Goal: Information Seeking & Learning: Find specific page/section

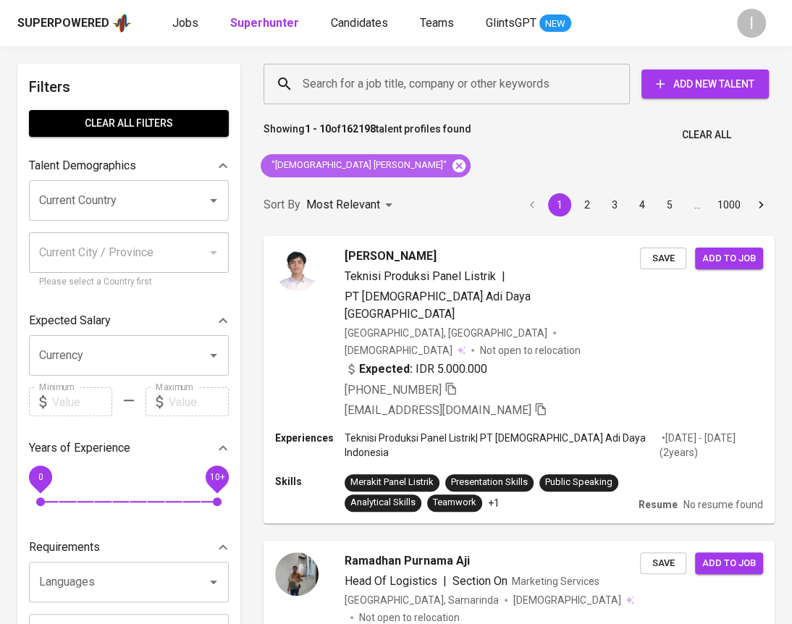
click at [452, 165] on icon at bounding box center [458, 165] width 13 height 13
click at [431, 82] on input "Search for a job title, company or other keywords" at bounding box center [450, 84] width 303 height 28
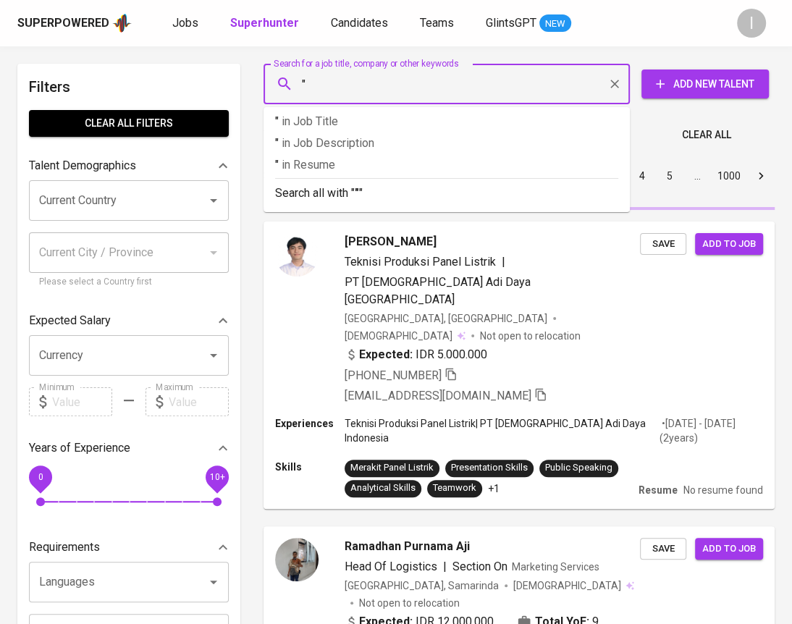
paste input "[PERSON_NAME]"
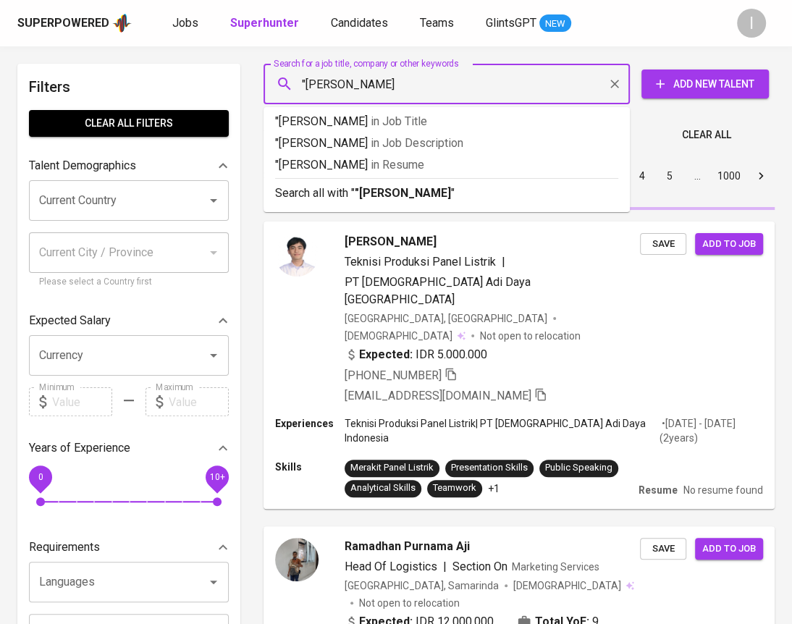
type input ""[PERSON_NAME]""
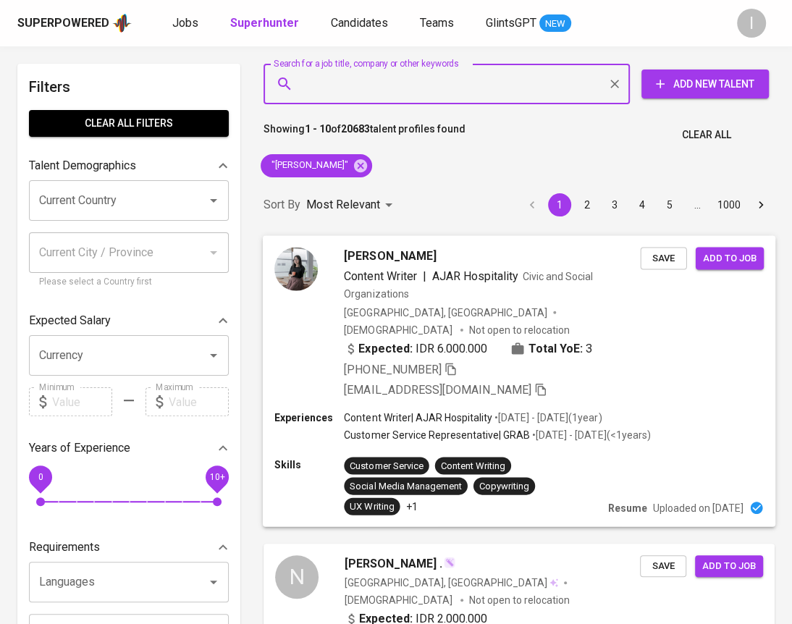
click at [469, 360] on div "[PERSON_NAME] Content Writer | AJAR Hospitality Civic and Social Organizations …" at bounding box center [519, 322] width 512 height 175
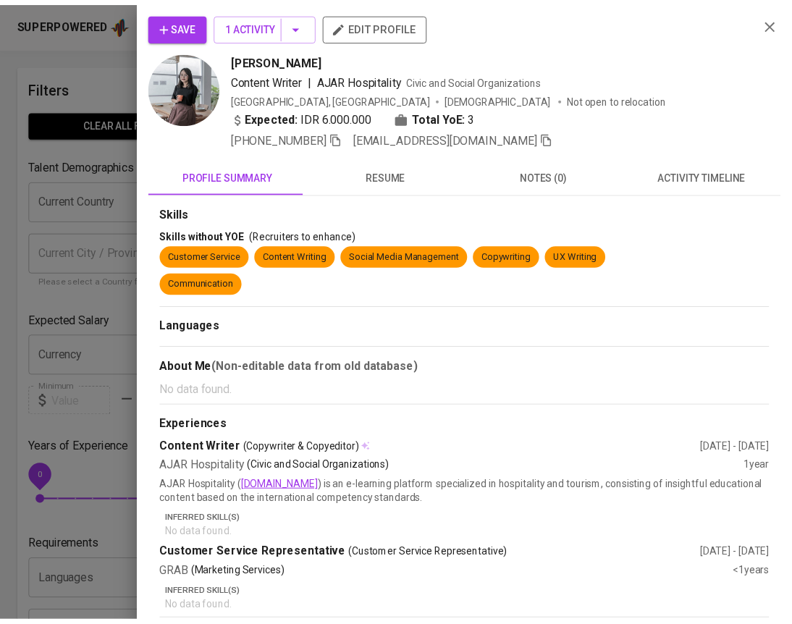
scroll to position [91, 0]
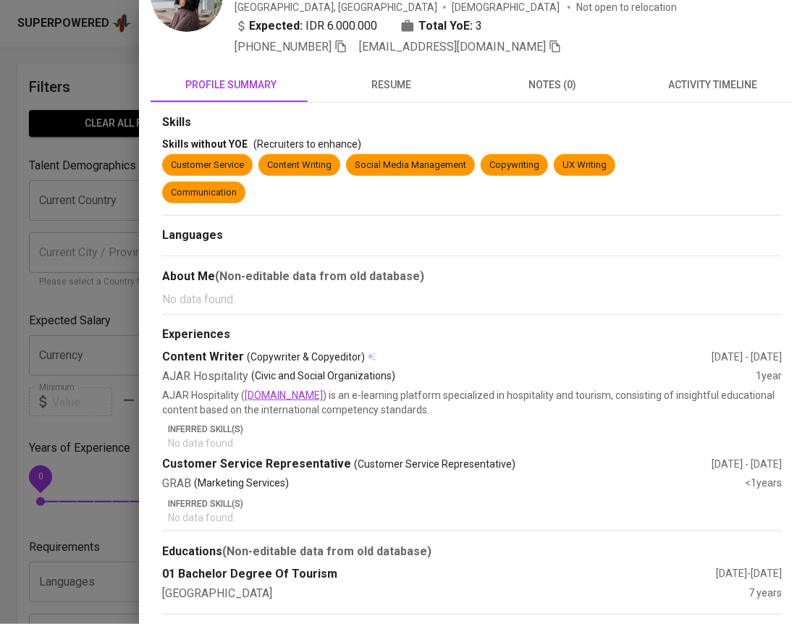
click at [108, 215] on div at bounding box center [402, 312] width 805 height 624
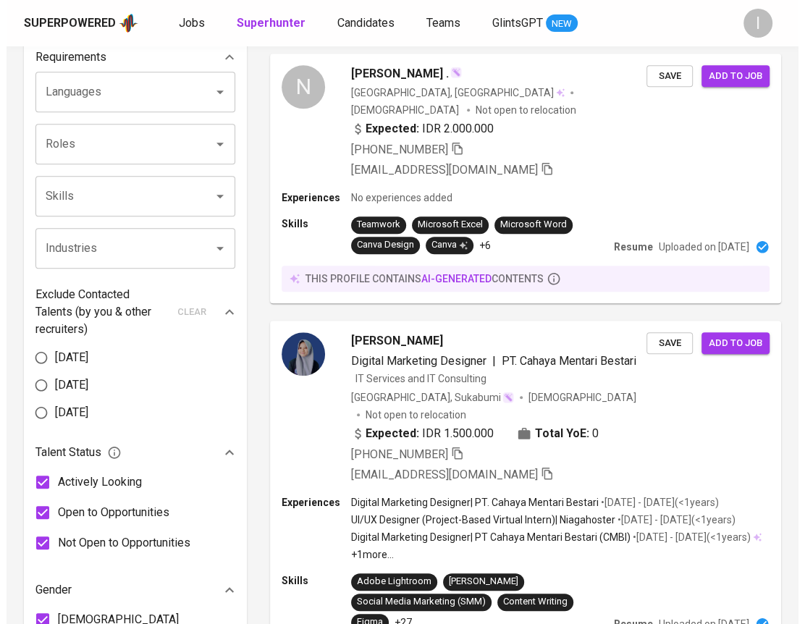
scroll to position [0, 0]
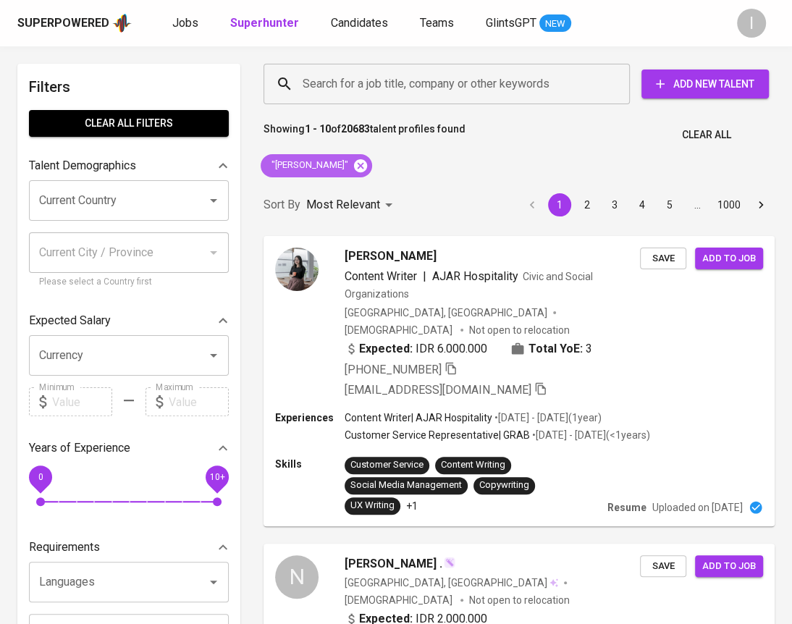
click at [353, 166] on icon at bounding box center [361, 166] width 16 height 16
click at [396, 97] on input "Search for a job title, company or other keywords" at bounding box center [450, 84] width 303 height 28
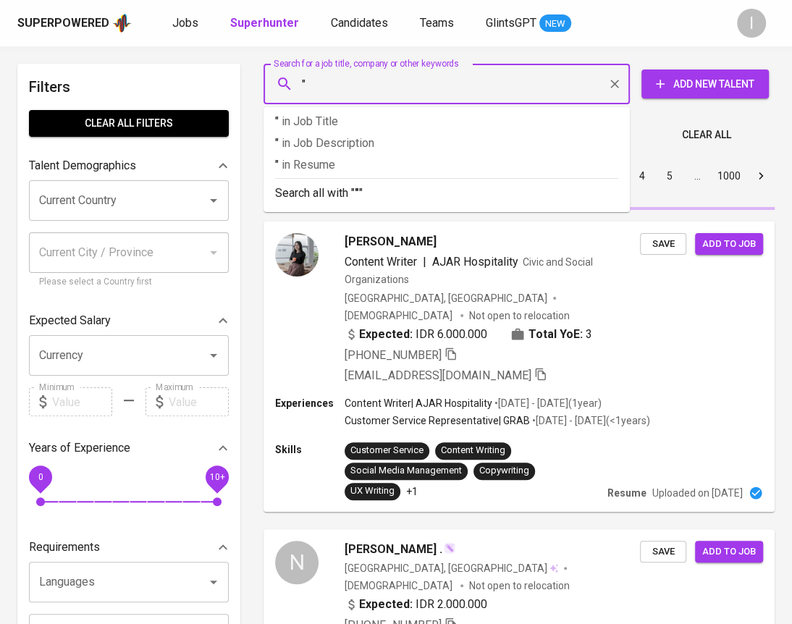
paste input "[PERSON_NAME] Ginanjar"
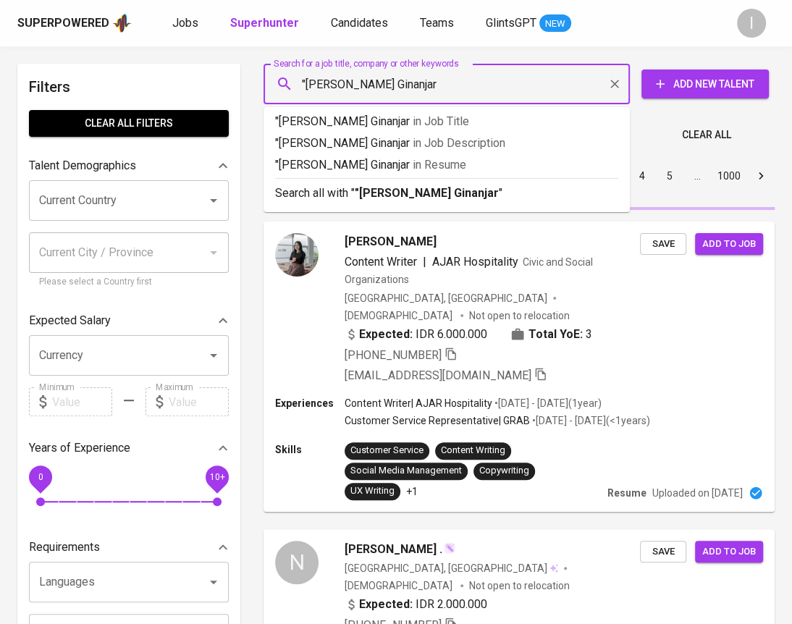
type input ""[PERSON_NAME] Ginanjar""
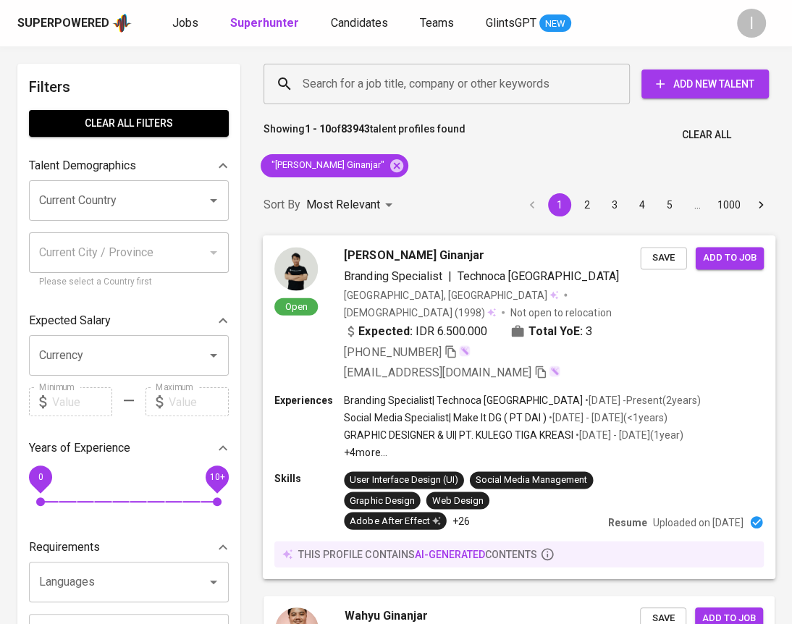
click at [670, 338] on div "Open Sandy Wahyu Ginanjar Branding Specialist | Technoca Indonesia Indonesia, B…" at bounding box center [519, 314] width 512 height 158
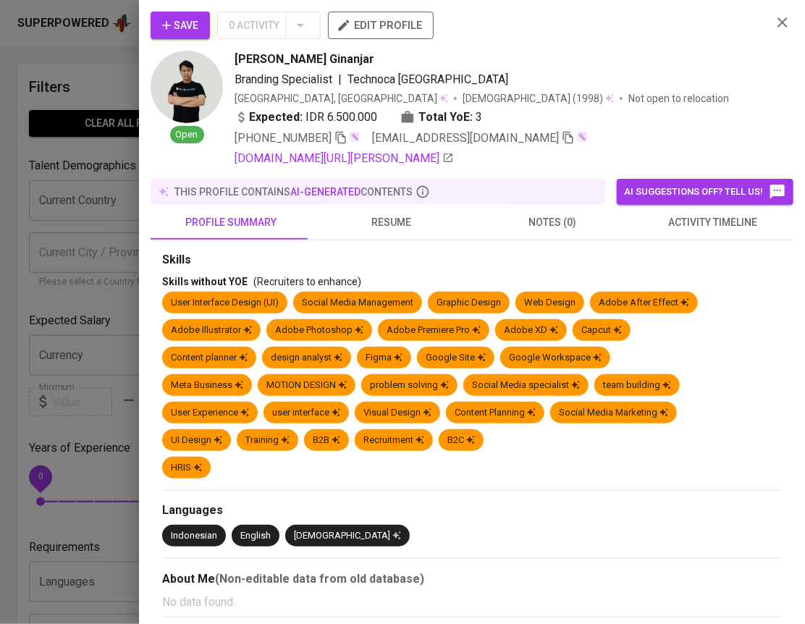
click at [777, 26] on icon "button" at bounding box center [782, 22] width 10 height 10
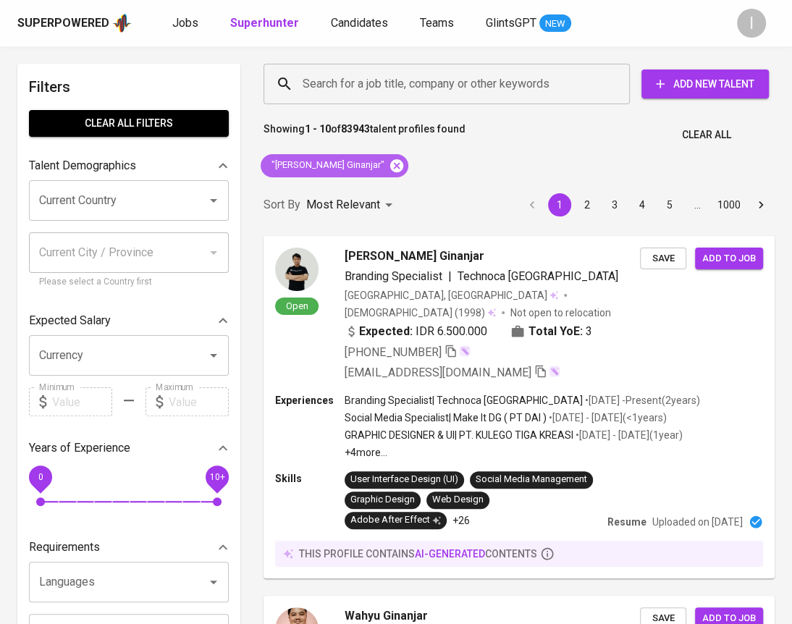
click at [390, 167] on icon at bounding box center [397, 166] width 16 height 16
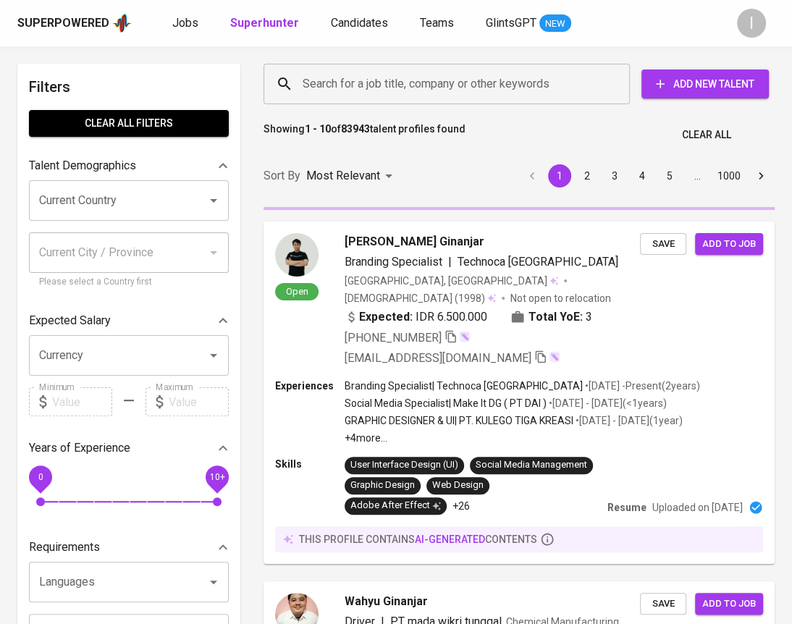
click at [470, 79] on input "Search for a job title, company or other keywords" at bounding box center [450, 84] width 303 height 28
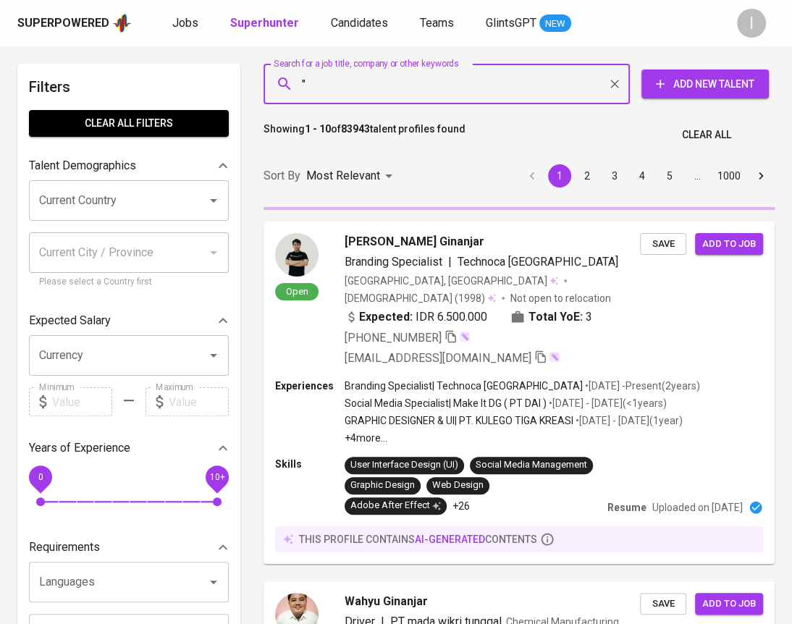
paste input "PT Kajine Jaya Selalu"
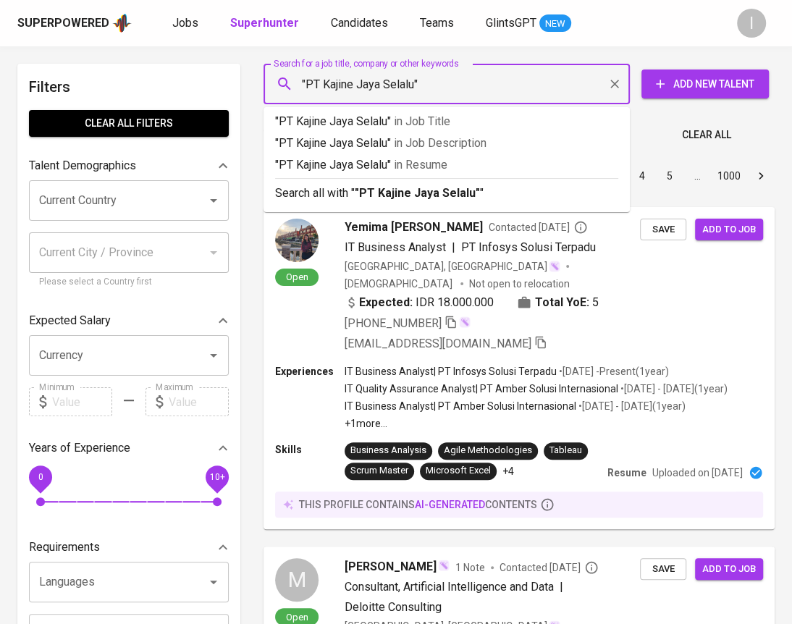
click at [323, 77] on input ""PT Kajine Jaya Selalu"" at bounding box center [450, 84] width 303 height 28
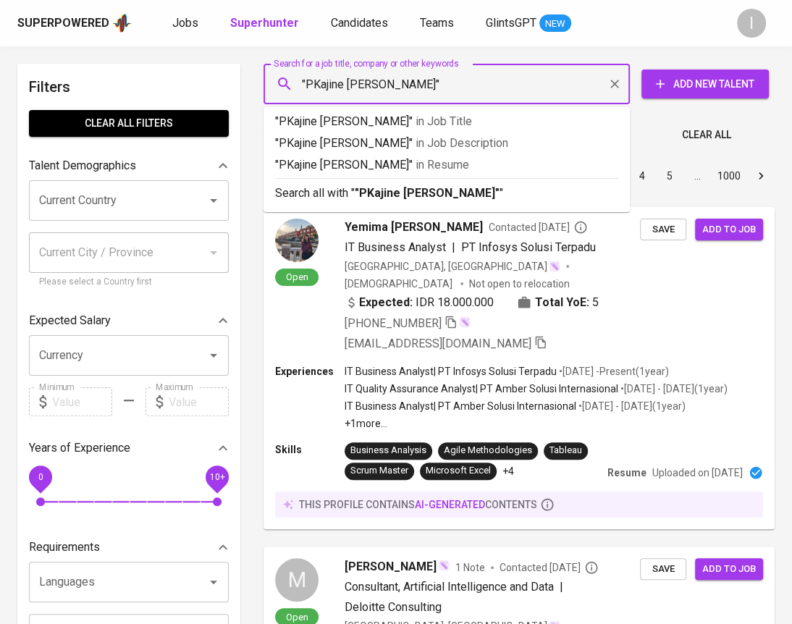
type input ""Kajine Jaya Selalu""
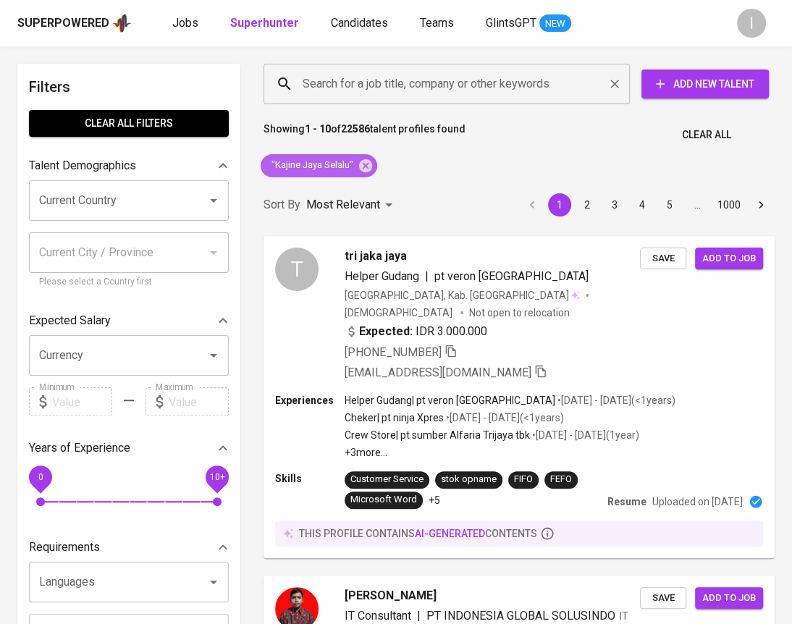
drag, startPoint x: 362, startPoint y: 164, endPoint x: 472, endPoint y: 87, distance: 134.5
click at [362, 164] on icon at bounding box center [365, 165] width 13 height 13
click at [470, 89] on input "Search for a job title, company or other keywords" at bounding box center [450, 84] width 303 height 28
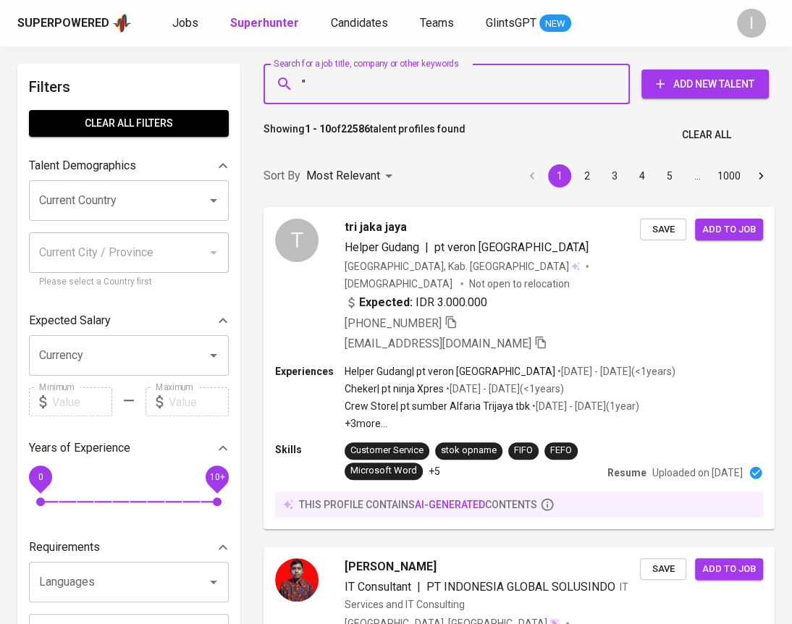
paste input "Jet Technologies [GEOGRAPHIC_DATA]"
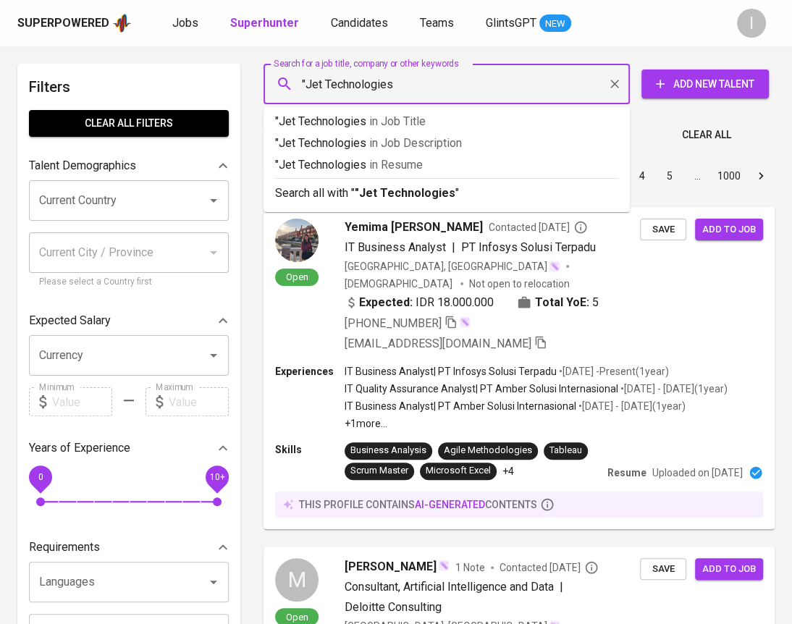
type input ""Jet Technologies""
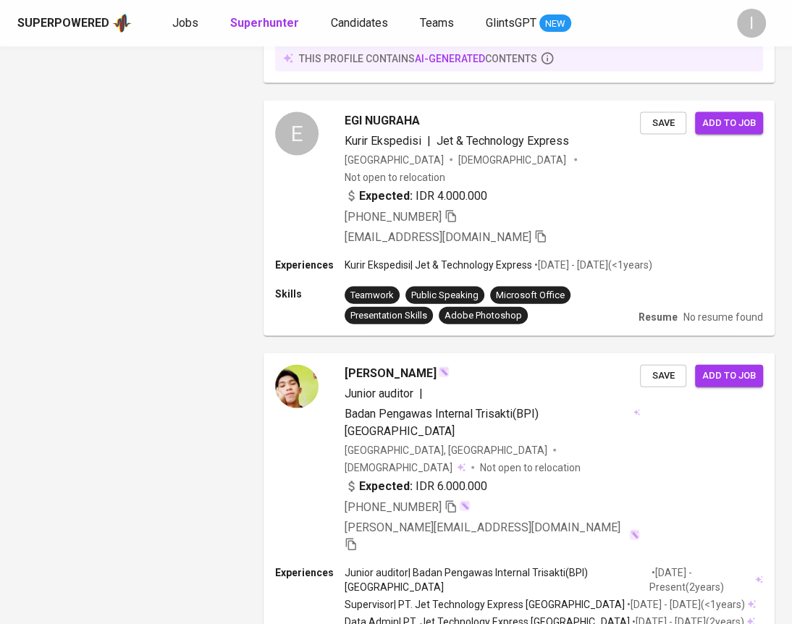
scroll to position [2333, 0]
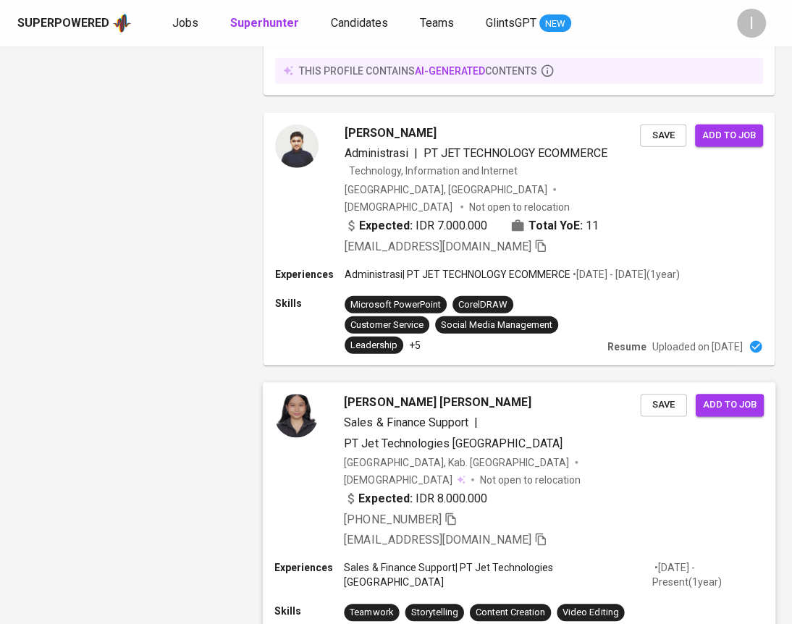
click at [453, 512] on icon "button" at bounding box center [450, 518] width 13 height 13
